Goal: Find specific page/section: Find specific page/section

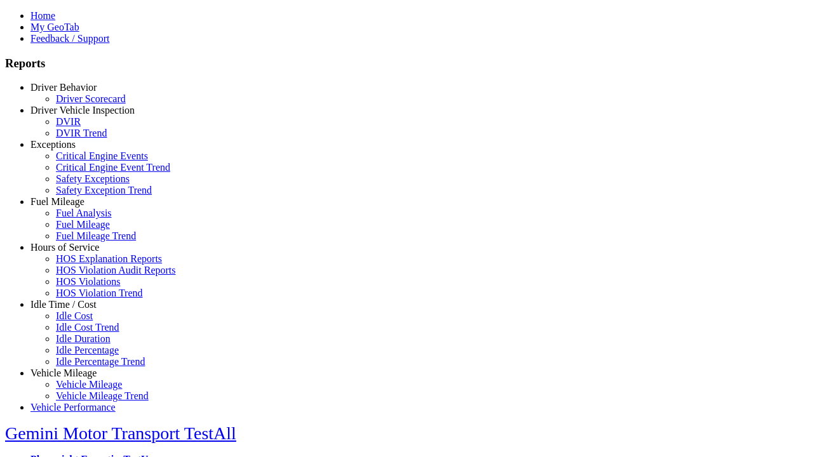
click at [73, 310] on link "Idle Time / Cost" at bounding box center [63, 304] width 66 height 11
click at [83, 321] on link "Idle Cost" at bounding box center [74, 315] width 37 height 11
select select "**"
type input "**********"
